Goal: Information Seeking & Learning: Learn about a topic

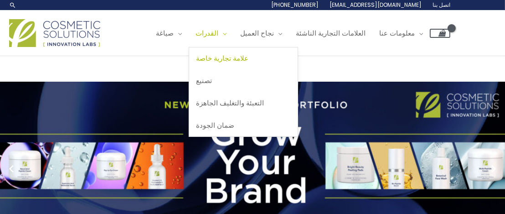
click at [196, 63] on font "علامة تجارية خاصة" at bounding box center [222, 58] width 52 height 10
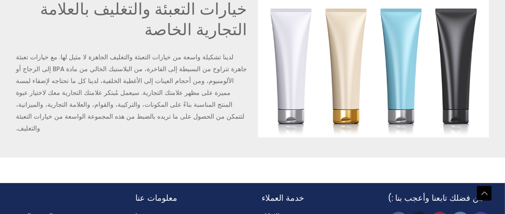
scroll to position [2187, 0]
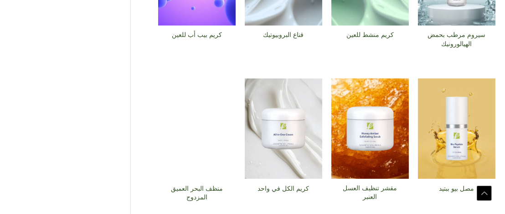
scroll to position [410, 0]
